Goal: Task Accomplishment & Management: Use online tool/utility

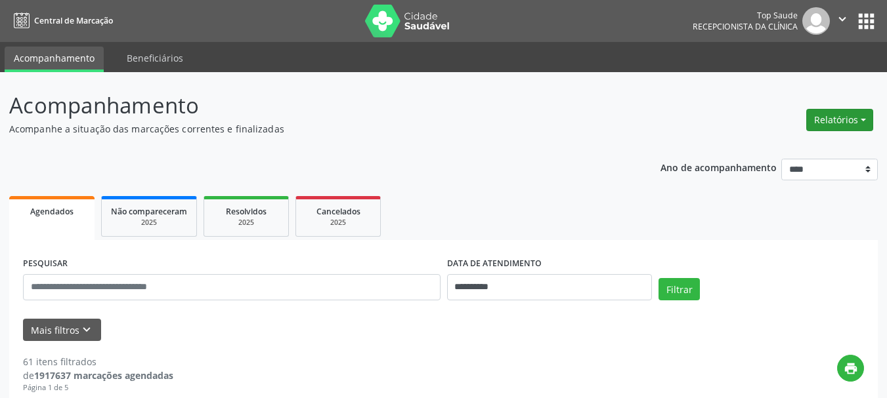
click at [817, 117] on button "Relatórios" at bounding box center [839, 120] width 67 height 22
click at [799, 156] on link "Agendamentos" at bounding box center [803, 148] width 141 height 18
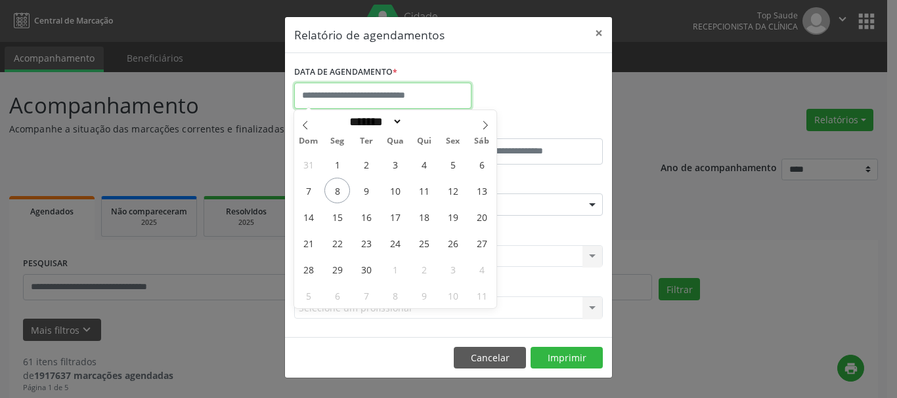
click at [397, 84] on input "text" at bounding box center [382, 96] width 177 height 26
click at [332, 180] on span "8" at bounding box center [337, 191] width 26 height 26
type input "**********"
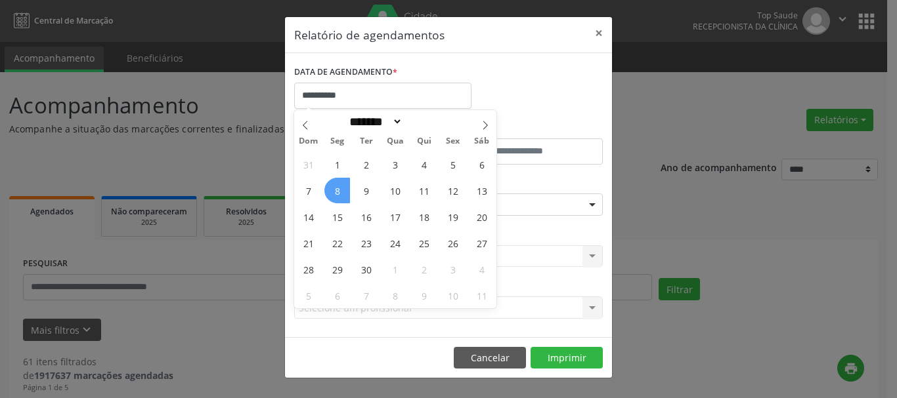
click at [331, 187] on span "8" at bounding box center [337, 191] width 26 height 26
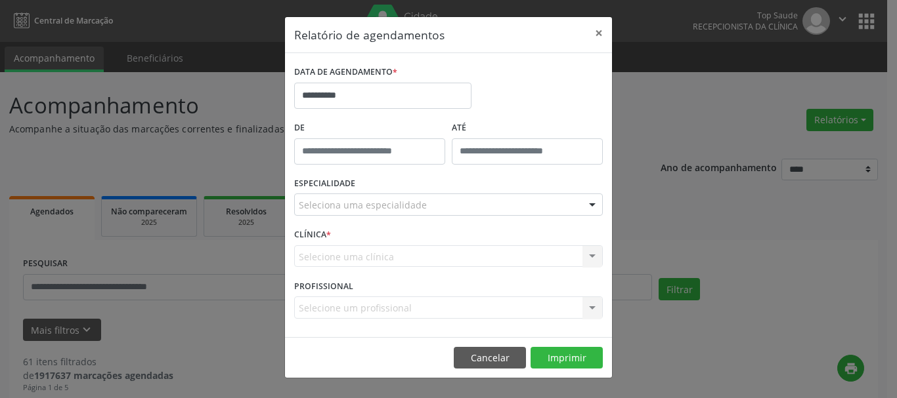
click at [331, 187] on label "ESPECIALIDADE" at bounding box center [324, 184] width 61 height 20
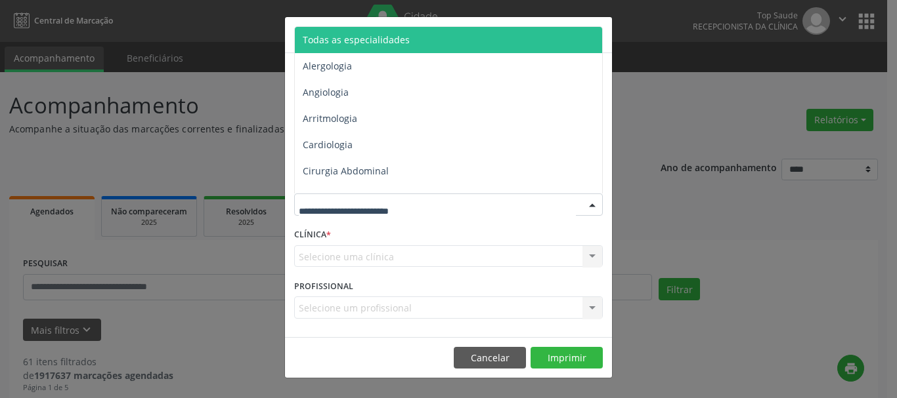
click at [408, 41] on span "Todas as especialidades" at bounding box center [449, 40] width 309 height 26
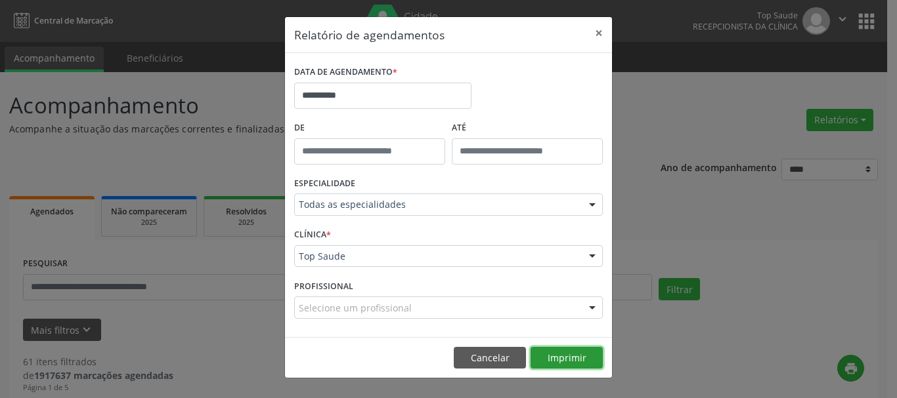
click at [549, 369] on button "Imprimir" at bounding box center [566, 358] width 72 height 22
click at [565, 357] on button "Imprimir" at bounding box center [566, 358] width 72 height 22
click at [501, 356] on button "Cancelar" at bounding box center [490, 358] width 72 height 22
